Goal: Register for event/course

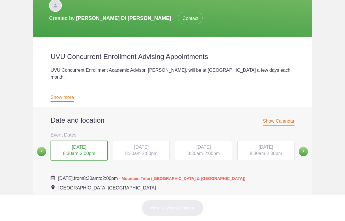
scroll to position [138, 0]
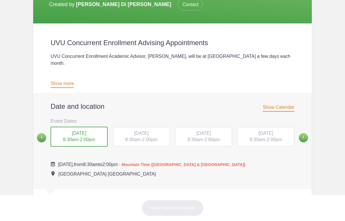
click at [92, 137] on span "2:00pm" at bounding box center [87, 139] width 15 height 5
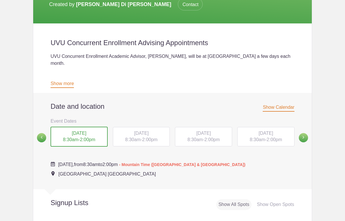
click at [108, 126] on button "[DATE] 8:30am - 2:00pm" at bounding box center [79, 136] width 58 height 21
click at [83, 137] on span "2:00pm" at bounding box center [87, 139] width 15 height 5
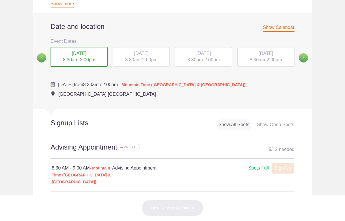
scroll to position [218, 0]
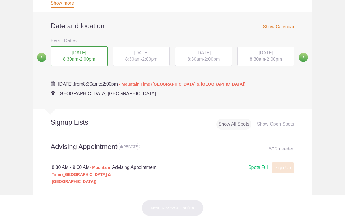
click at [140, 47] on div "[DATE] 8:30am - 2:00pm" at bounding box center [141, 57] width 57 height 20
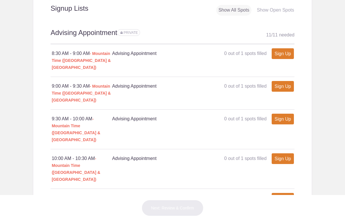
scroll to position [333, 0]
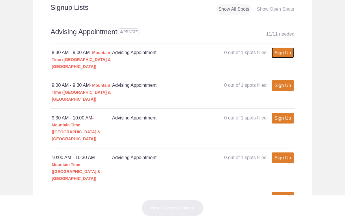
click at [279, 47] on link "Sign Up" at bounding box center [283, 52] width 22 height 11
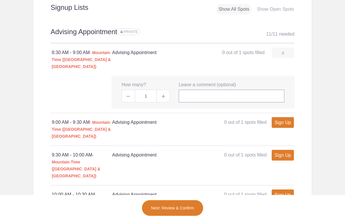
click at [221, 90] on input "text" at bounding box center [232, 96] width 106 height 13
click at [162, 94] on img at bounding box center [163, 95] width 3 height 3
click at [131, 90] on span at bounding box center [128, 96] width 13 height 13
type input "0"
